Goal: Task Accomplishment & Management: Use online tool/utility

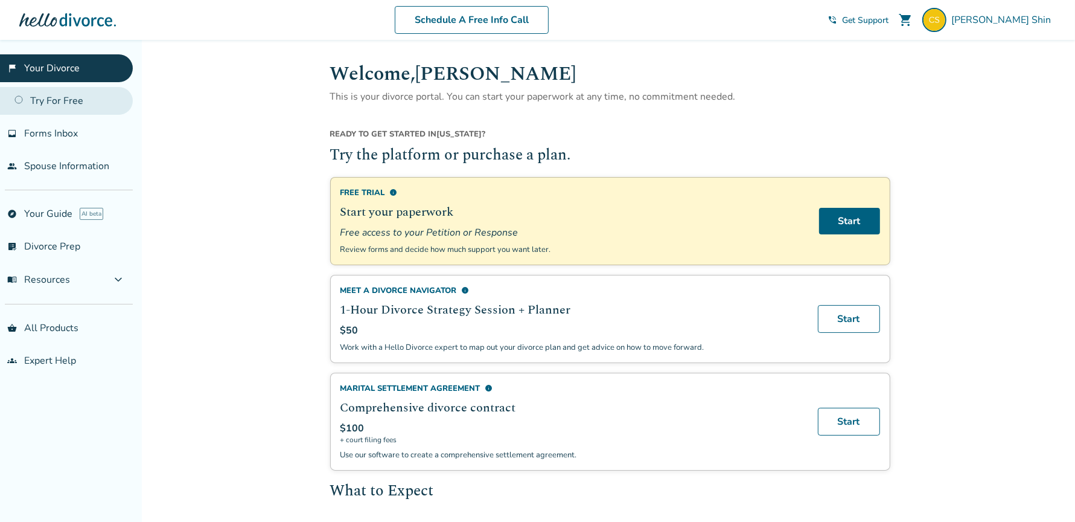
click at [79, 109] on link "Try For Free" at bounding box center [66, 101] width 133 height 28
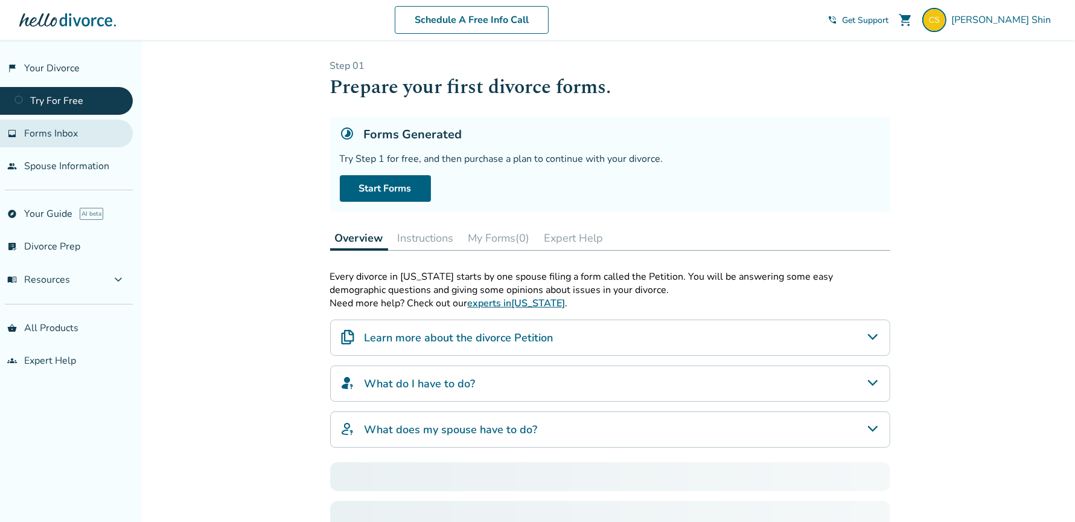
click at [82, 126] on link "inbox Forms Inbox" at bounding box center [66, 134] width 133 height 28
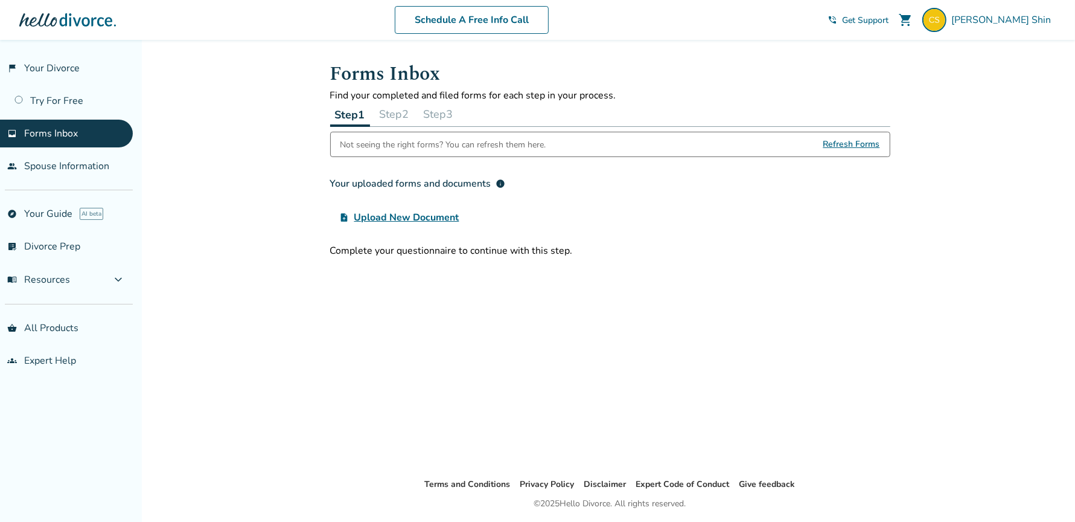
click at [86, 152] on li "people Spouse Information" at bounding box center [66, 166] width 133 height 28
click at [56, 220] on link "explore Your Guide AI beta" at bounding box center [66, 214] width 133 height 28
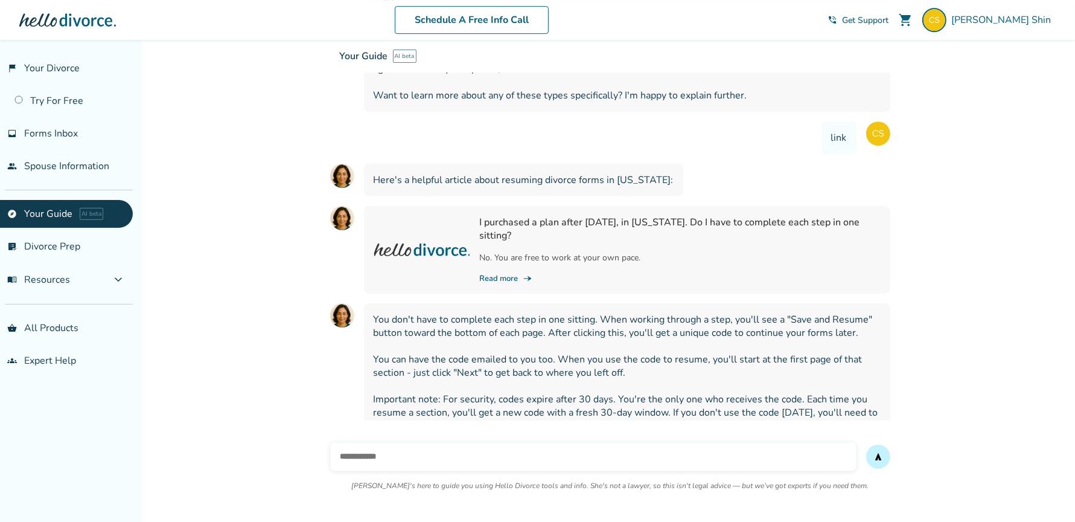
click at [429, 457] on input "text" at bounding box center [593, 456] width 526 height 29
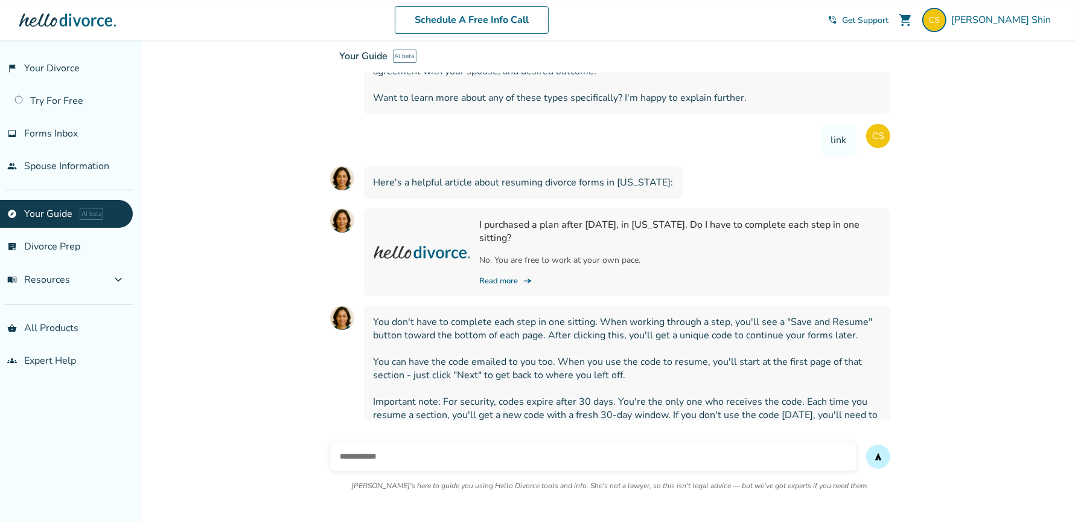
click at [485, 451] on input "text" at bounding box center [593, 456] width 526 height 29
paste input "**********"
drag, startPoint x: 612, startPoint y: 454, endPoint x: 165, endPoint y: 444, distance: 446.8
click at [165, 444] on div "**********" at bounding box center [610, 470] width 930 height 101
type input "*"
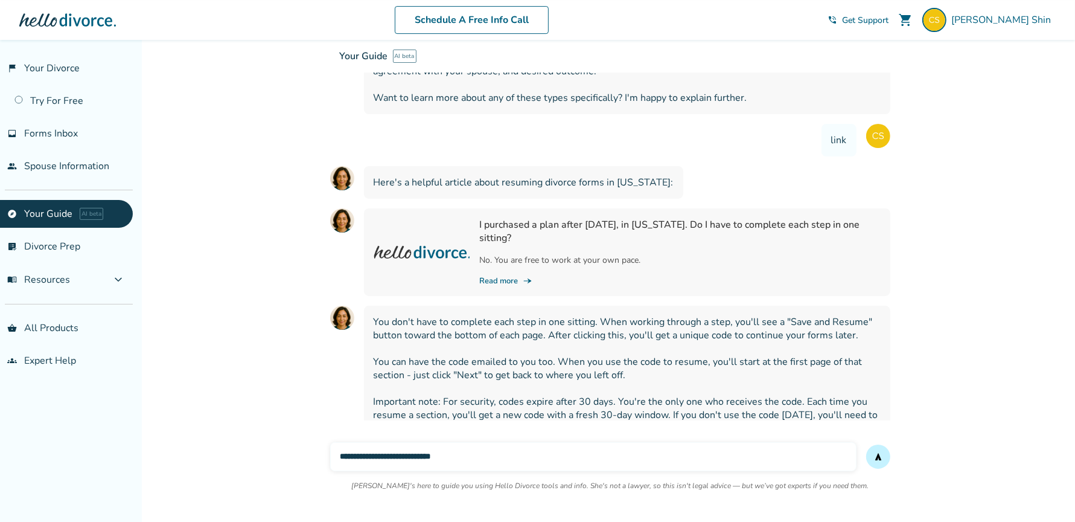
type input "**********"
click at [866, 444] on button "send" at bounding box center [878, 456] width 24 height 24
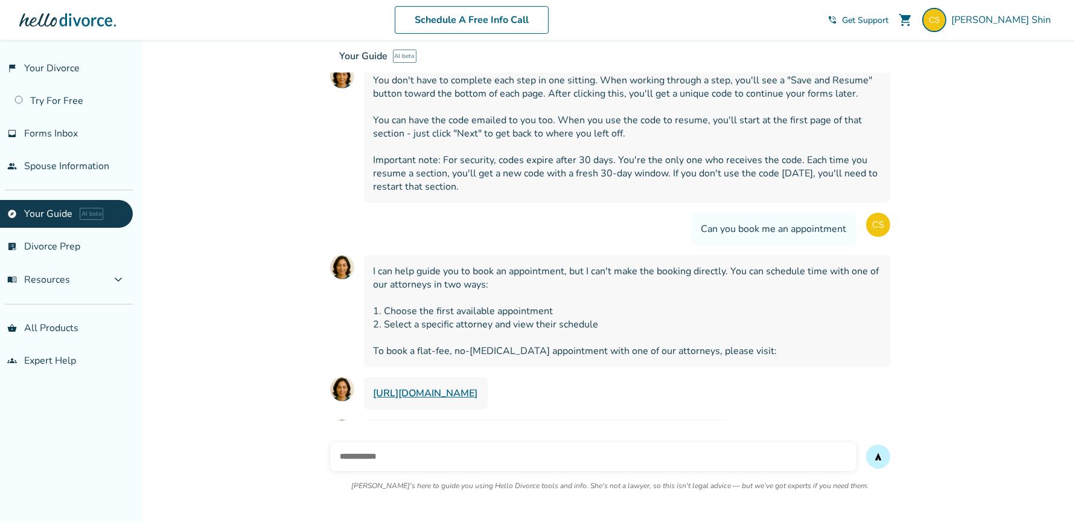
scroll to position [4031, 0]
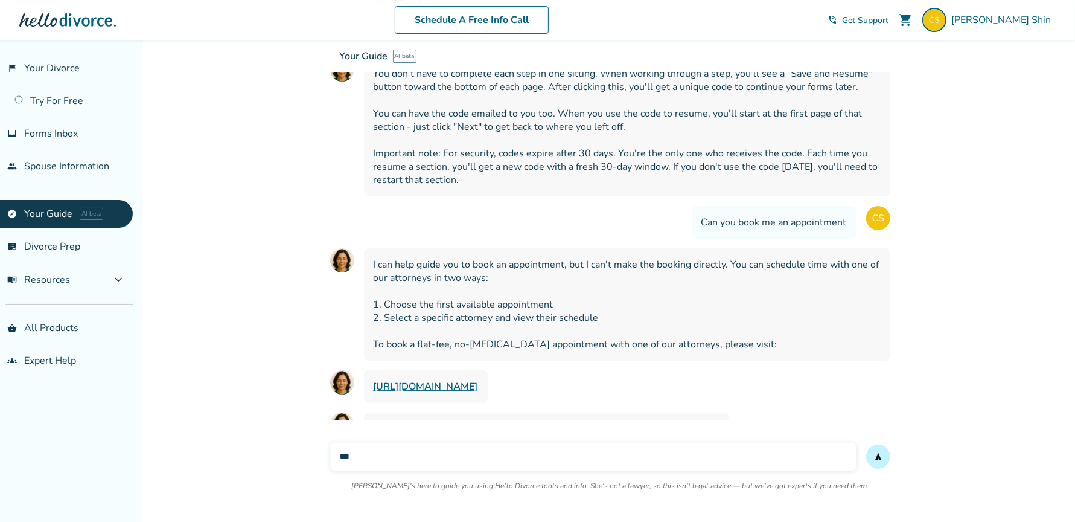
type input "***"
click at [866, 444] on button "send" at bounding box center [878, 456] width 24 height 24
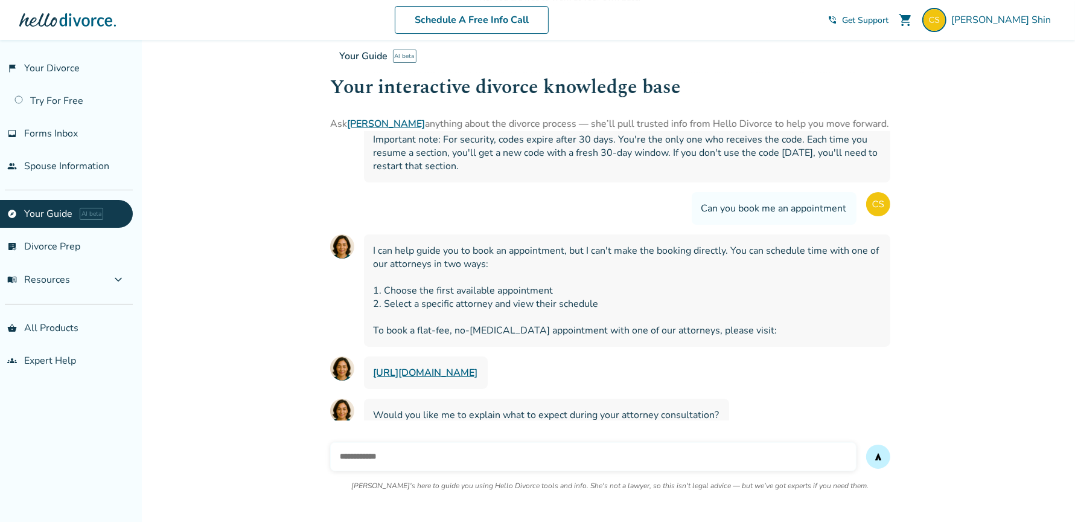
scroll to position [4043, 0]
type input "**********"
click at [866, 444] on button "send" at bounding box center [878, 456] width 24 height 24
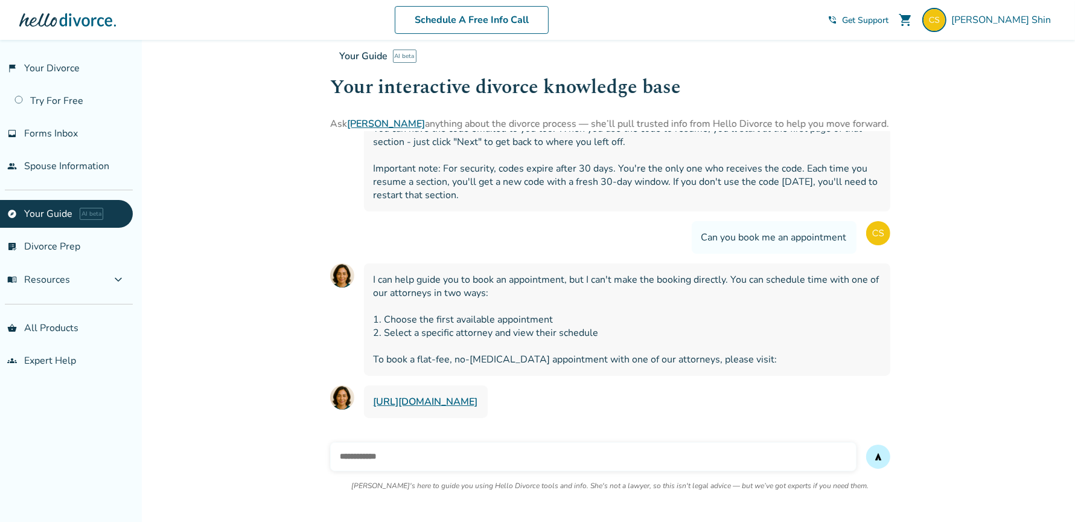
scroll to position [4010, 0]
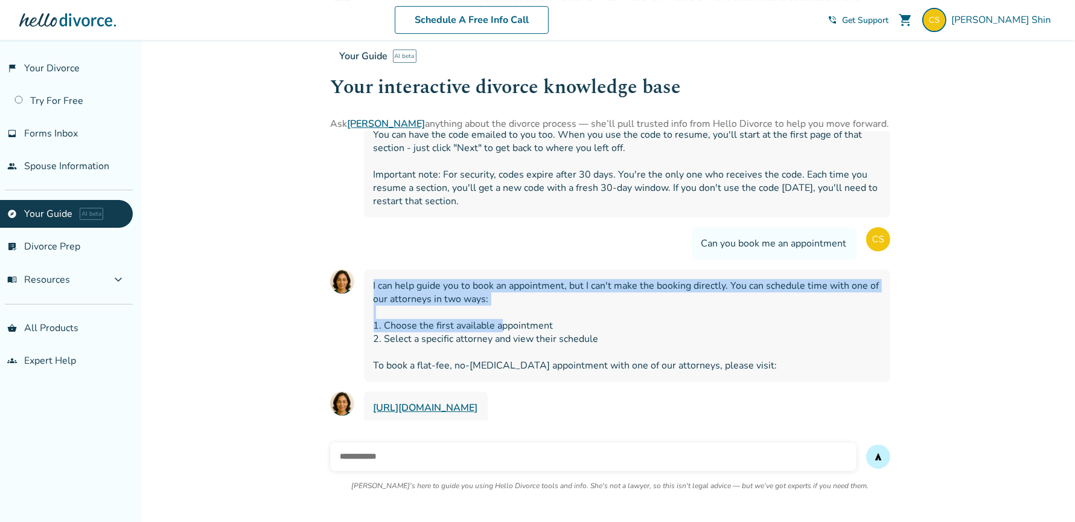
drag, startPoint x: 503, startPoint y: 294, endPoint x: 401, endPoint y: 249, distance: 112.2
click at [401, 269] on div "I can help guide you to book an appointment, but I can't make the booking direc…" at bounding box center [627, 325] width 526 height 112
click at [592, 337] on span "I can help guide you to book an appointment, but I can't make the booking direc…" at bounding box center [627, 325] width 507 height 93
drag, startPoint x: 374, startPoint y: 257, endPoint x: 589, endPoint y: 277, distance: 216.4
click at [590, 279] on span "I can help guide you to book an appointment, but I can't make the booking direc…" at bounding box center [627, 325] width 507 height 93
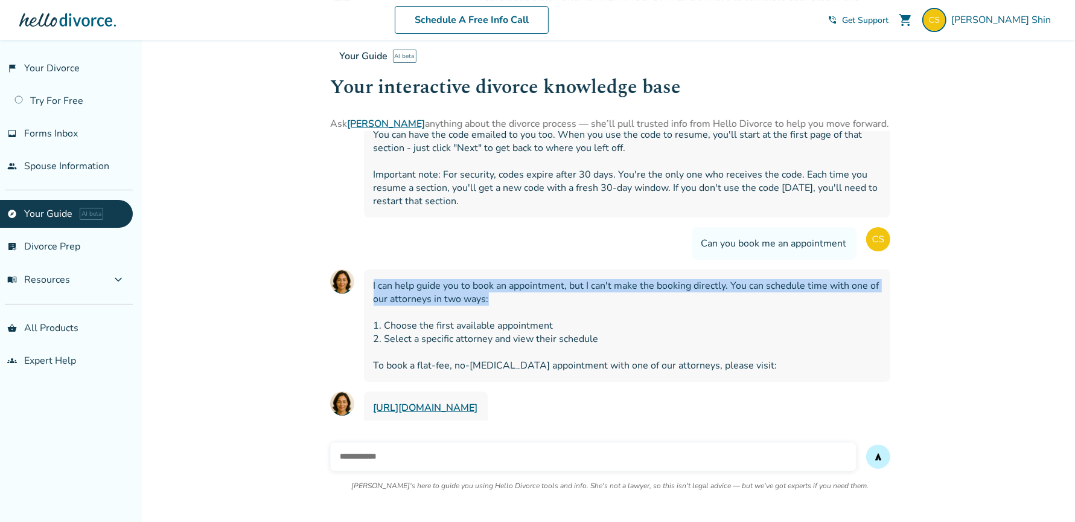
click at [589, 279] on span "I can help guide you to book an appointment, but I can't make the booking direc…" at bounding box center [627, 325] width 507 height 93
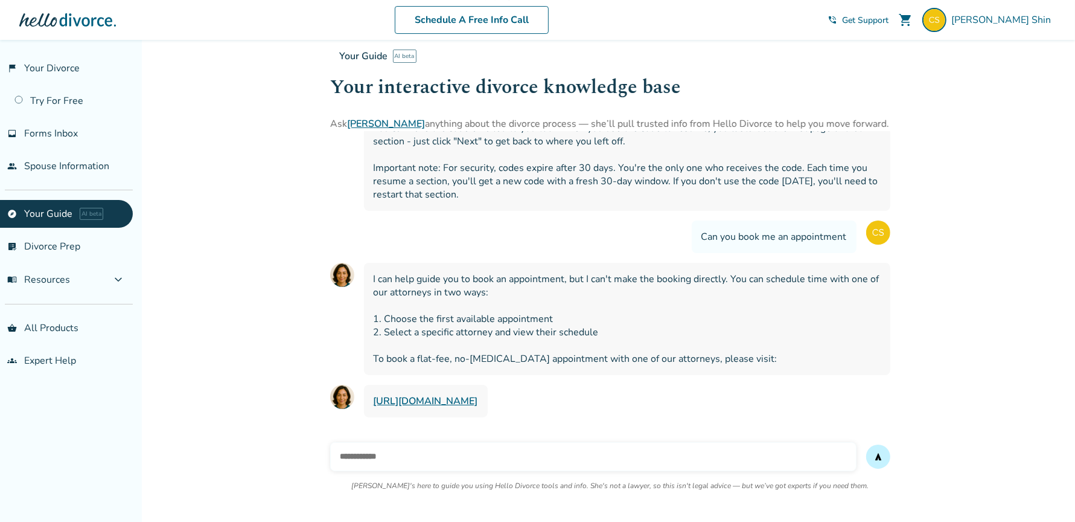
scroll to position [4017, 0]
drag, startPoint x: 402, startPoint y: 282, endPoint x: 657, endPoint y: 308, distance: 256.7
click at [657, 308] on span "I can help guide you to book an appointment, but I can't make the booking direc…" at bounding box center [627, 318] width 507 height 93
click at [514, 340] on div "I can help guide you to book an appointment, but I can't make the booking direc…" at bounding box center [627, 318] width 526 height 112
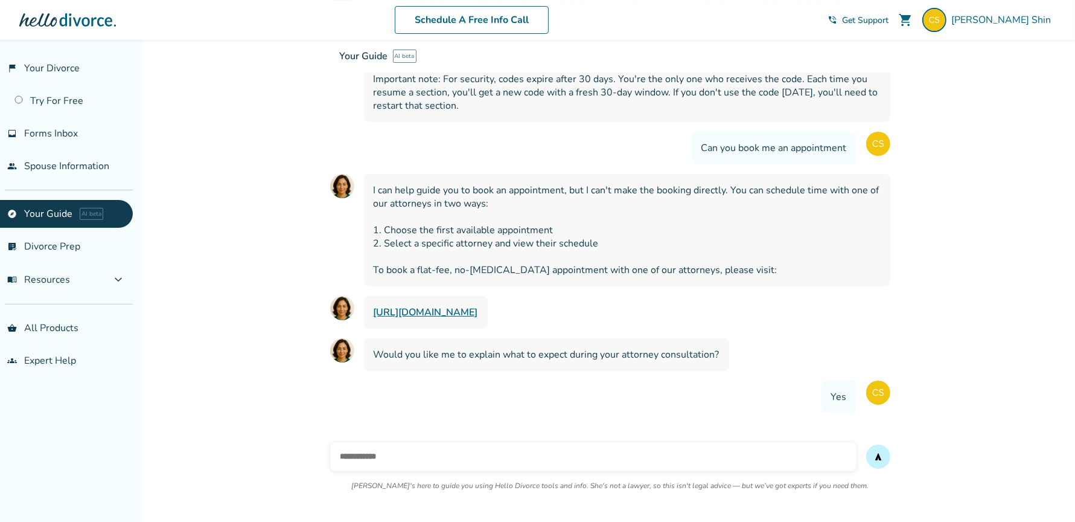
scroll to position [4107, 0]
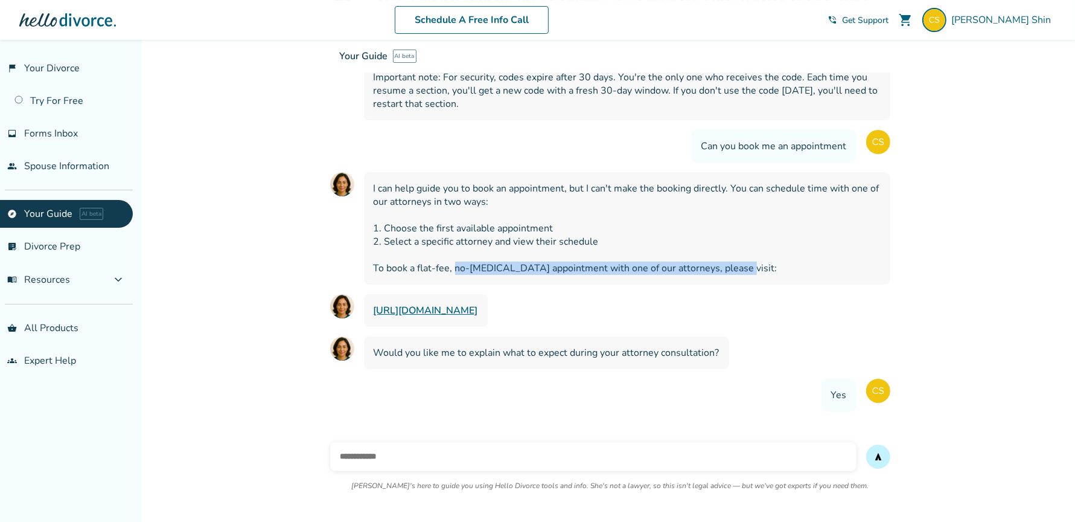
drag, startPoint x: 456, startPoint y: 238, endPoint x: 737, endPoint y: 238, distance: 281.3
click at [737, 238] on span "I can help guide you to book an appointment, but I can't make the booking direc…" at bounding box center [627, 228] width 507 height 93
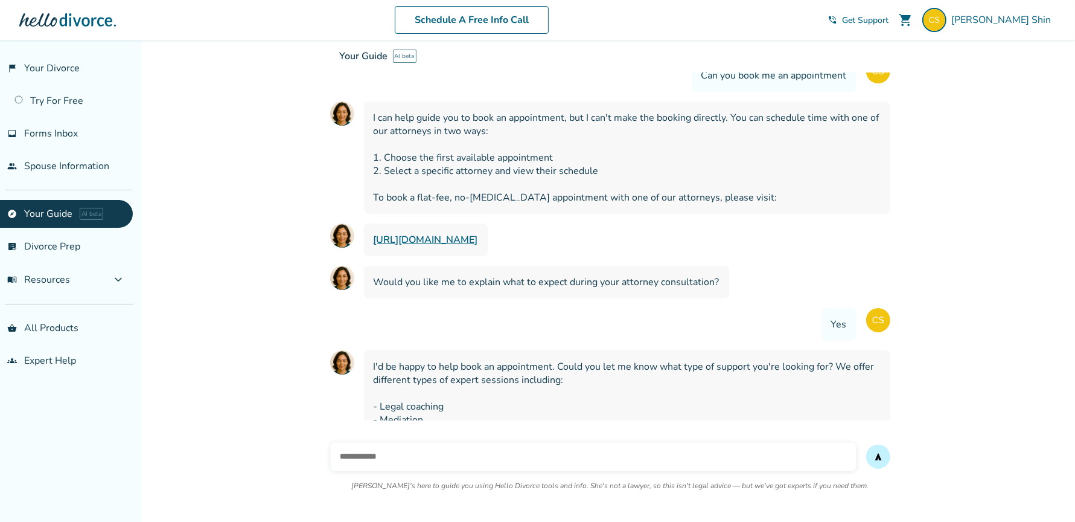
scroll to position [4517, 0]
